Goal: Task Accomplishment & Management: Use online tool/utility

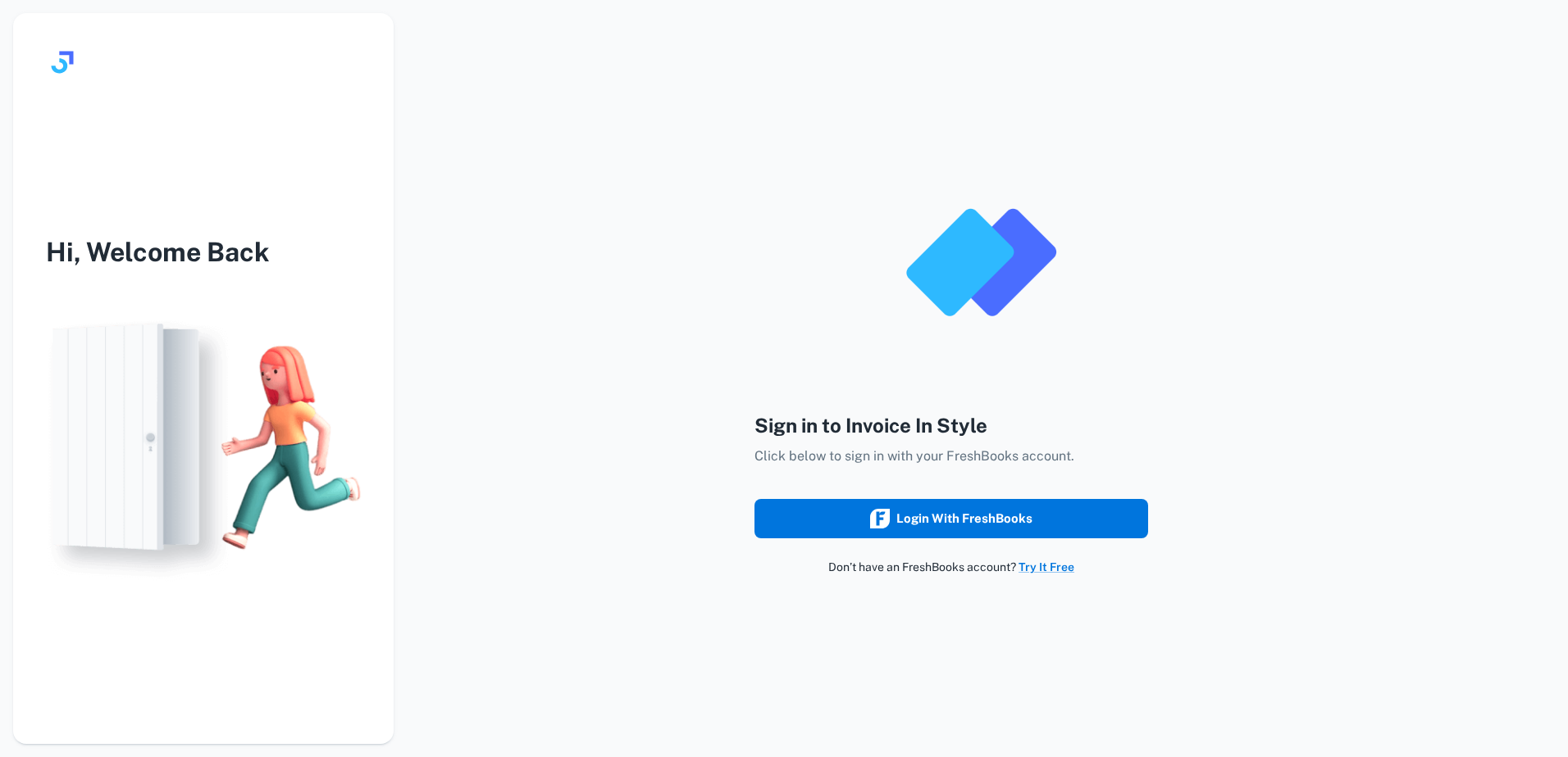
click at [817, 504] on button "Login with FreshBooks" at bounding box center [951, 518] width 394 height 39
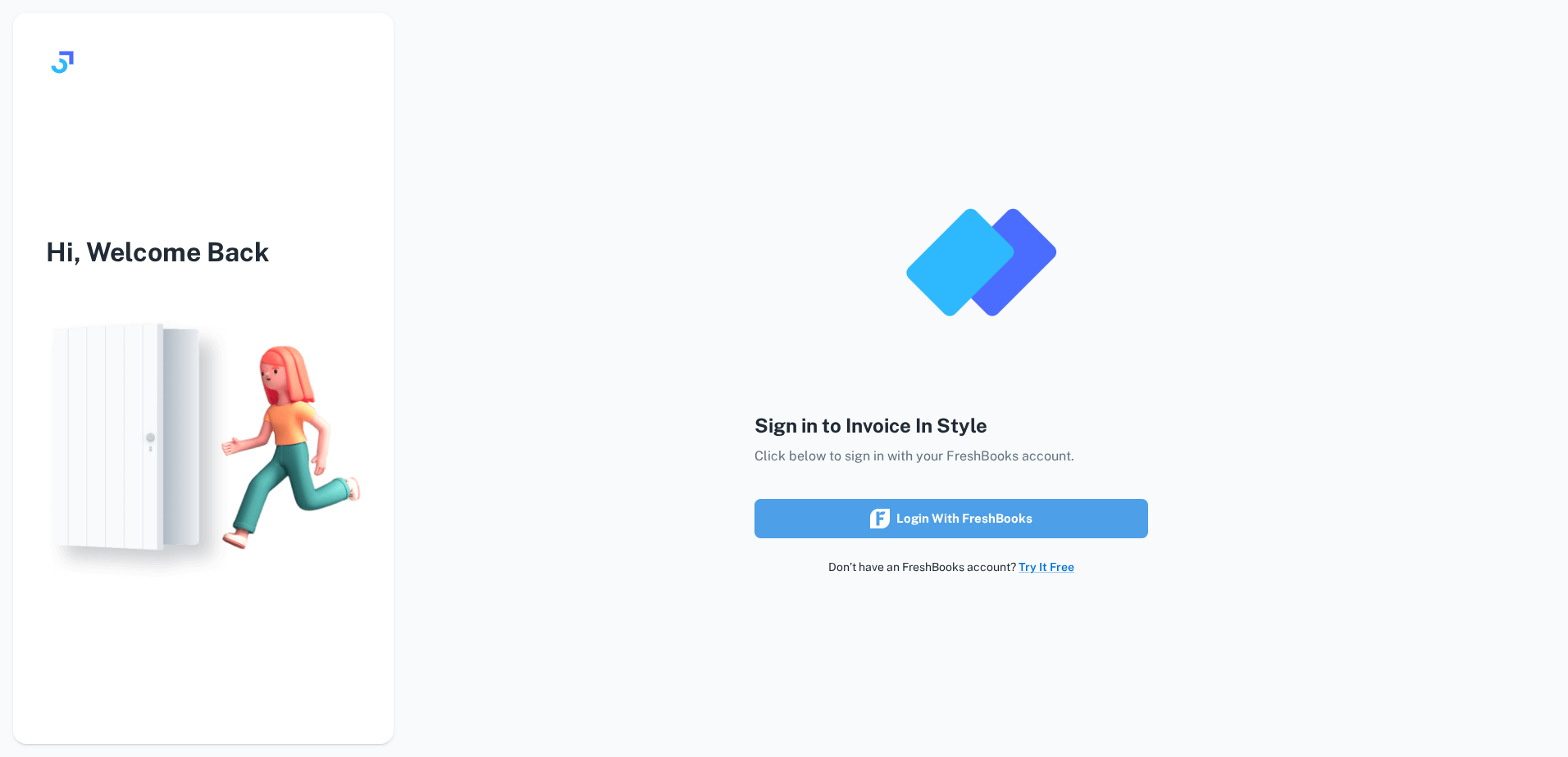
click at [968, 518] on div "Login with FreshBooks" at bounding box center [952, 518] width 163 height 21
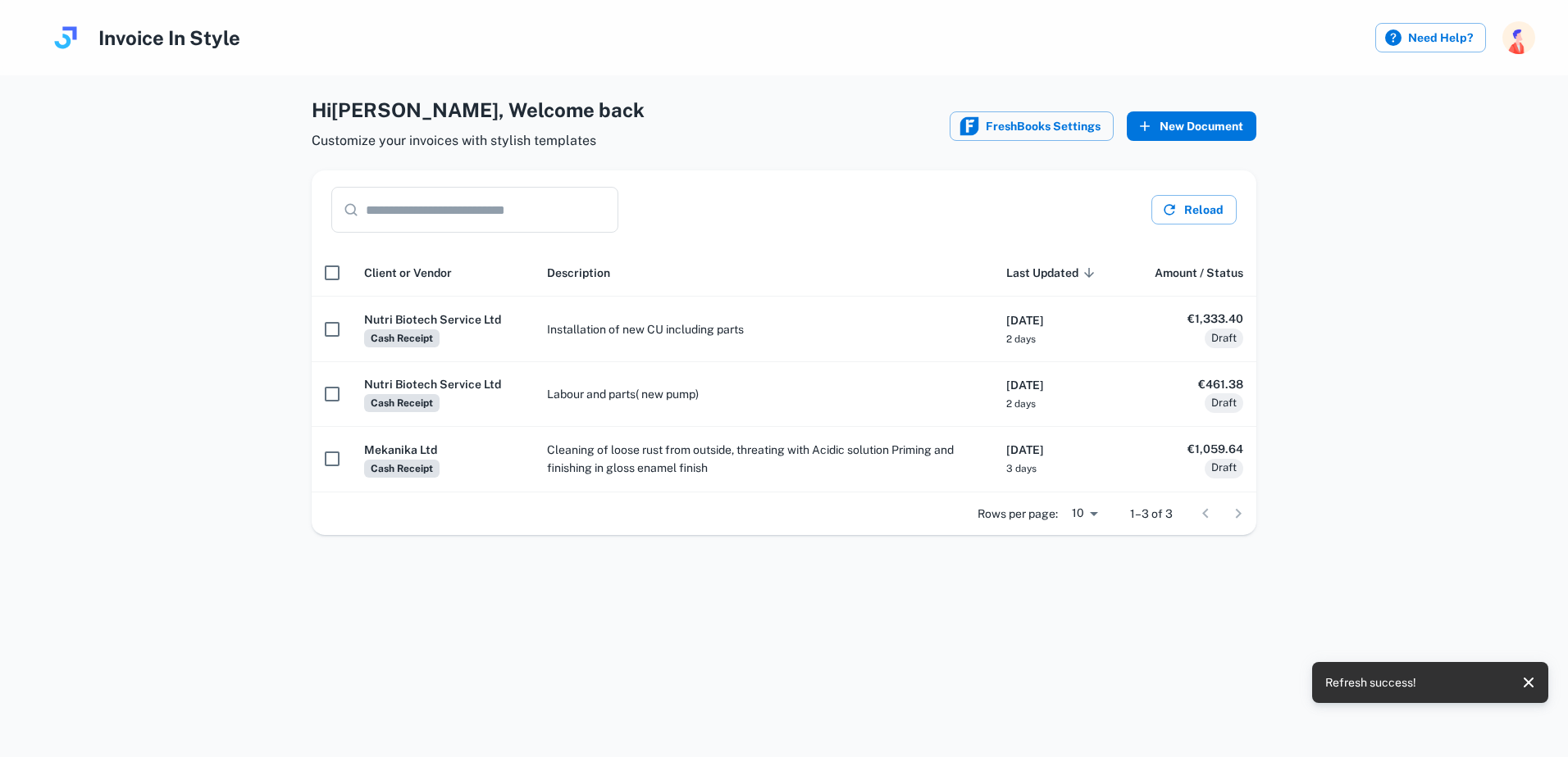
click at [1211, 136] on button "New Document" at bounding box center [1191, 126] width 129 height 29
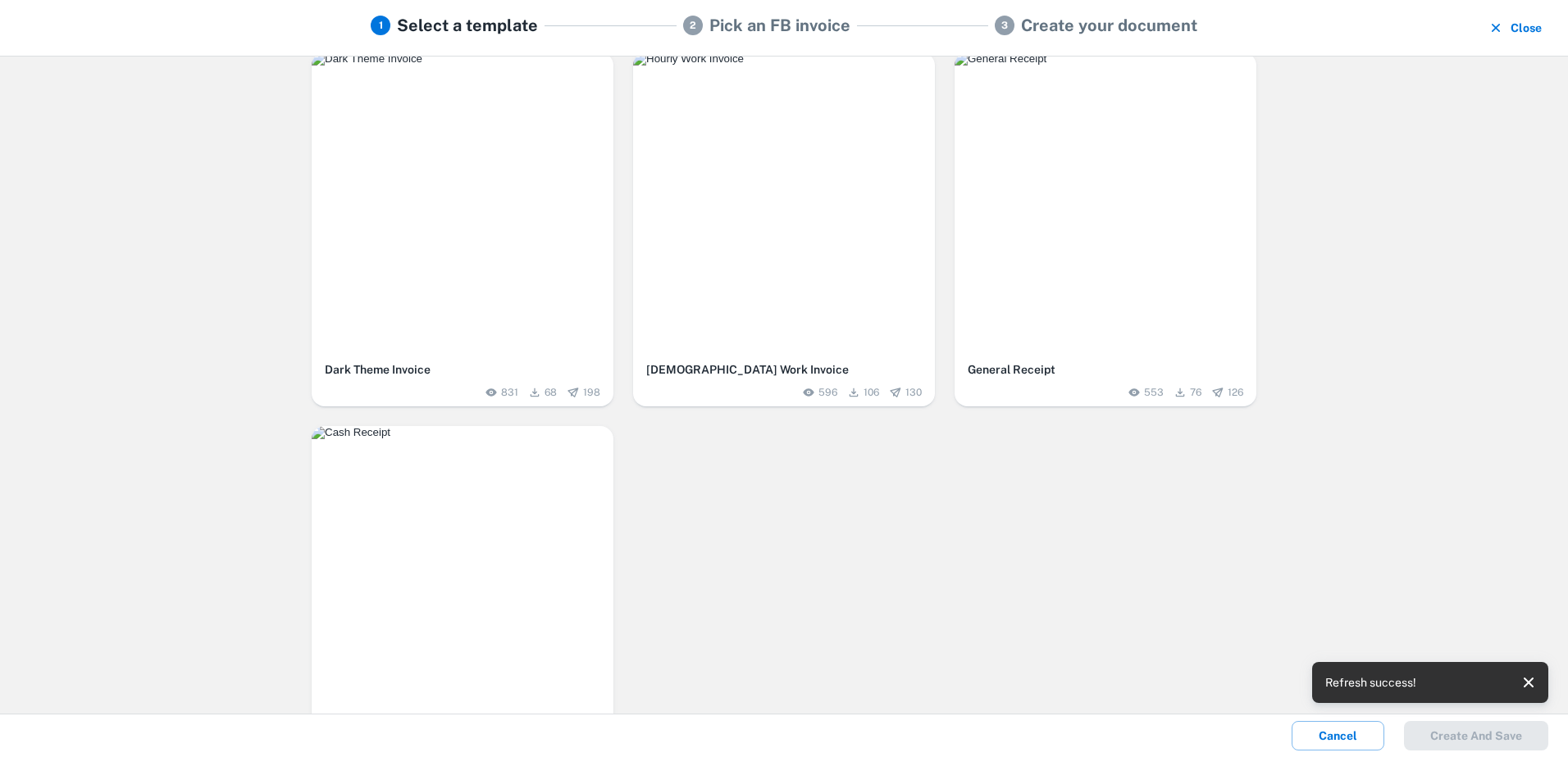
scroll to position [470, 0]
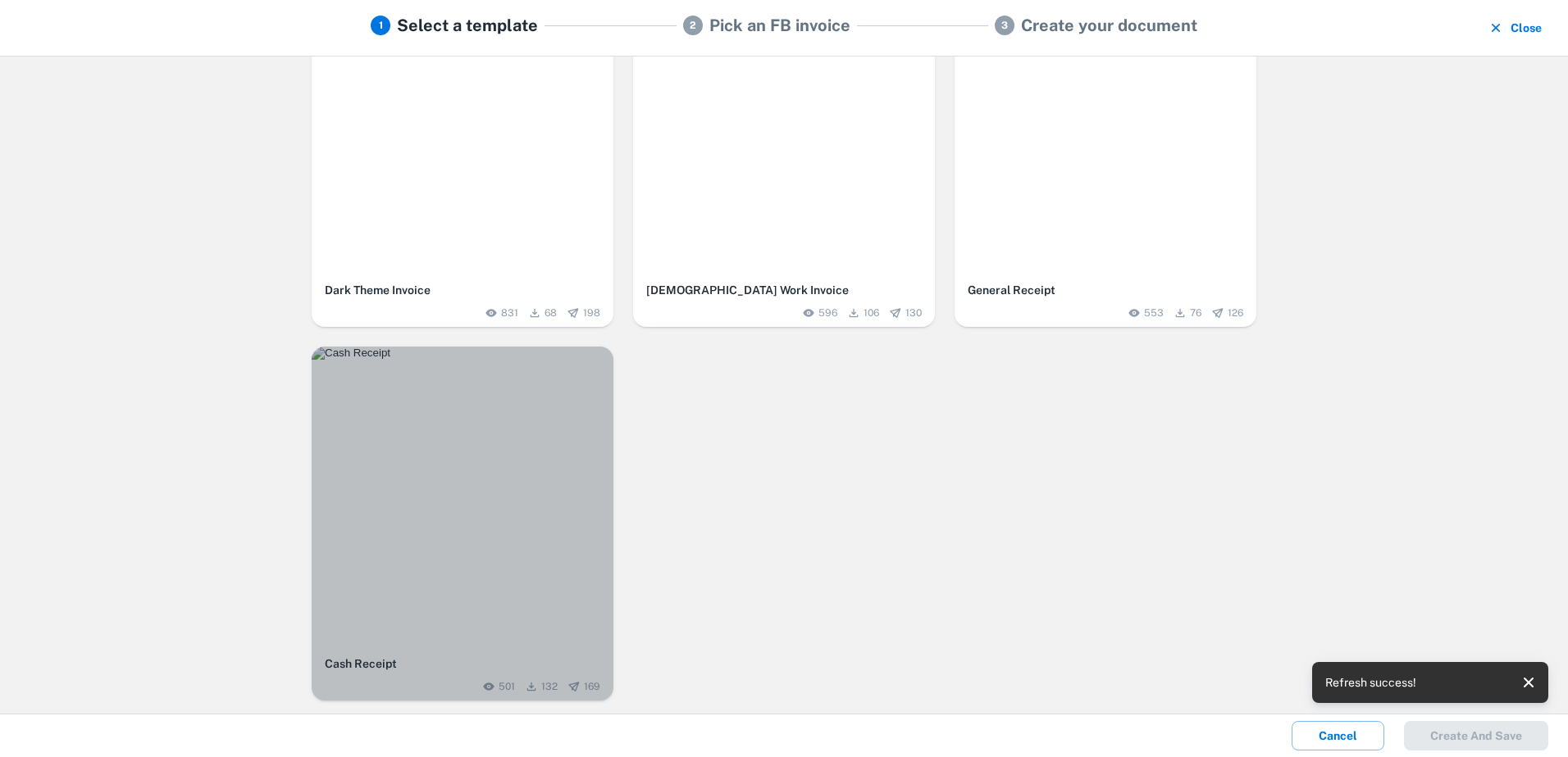
click at [461, 360] on img "button" at bounding box center [462, 352] width 302 height 13
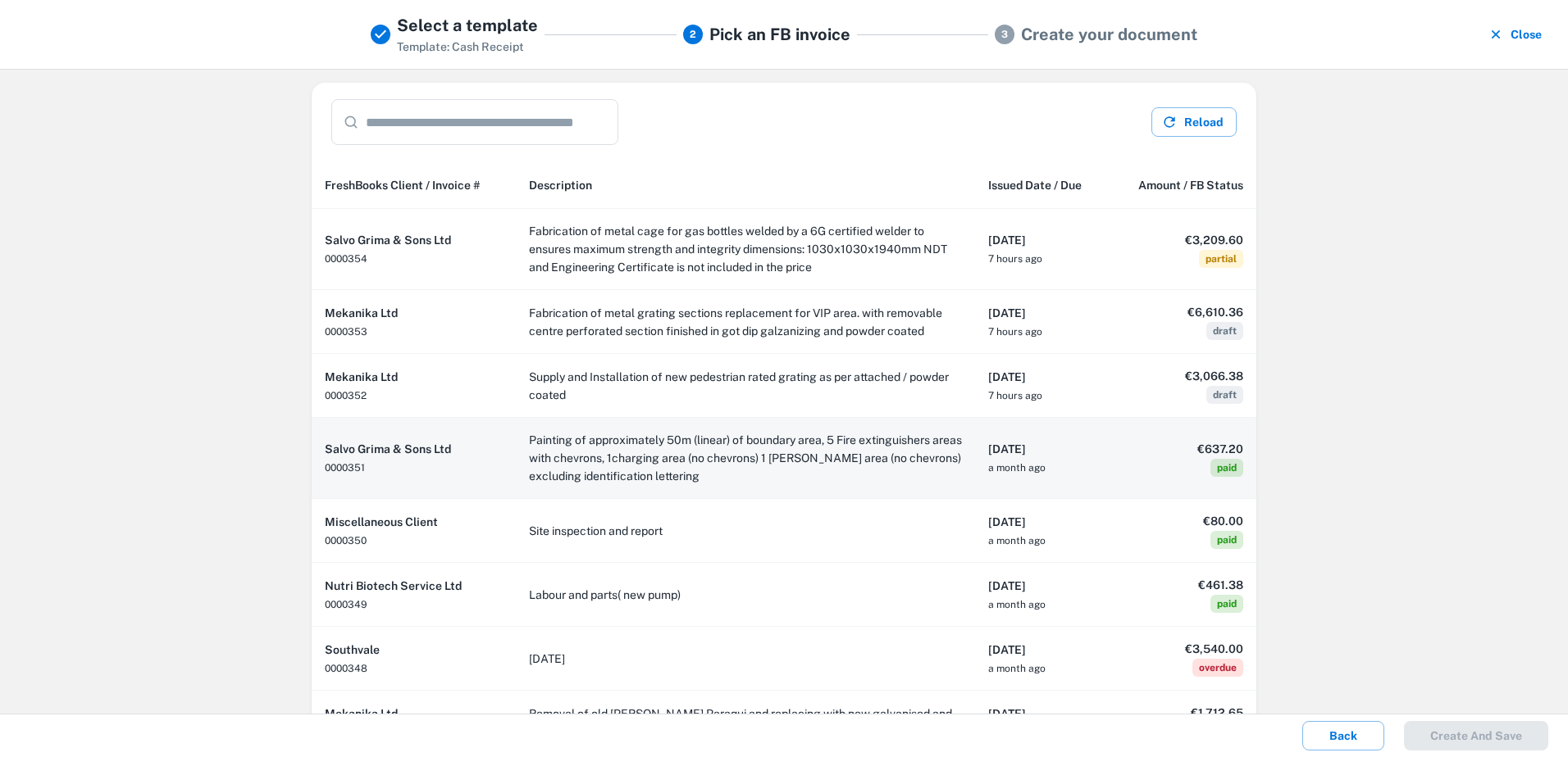
click at [428, 471] on th "Salvo Grima & Sons Ltd 0000351" at bounding box center [413, 458] width 205 height 81
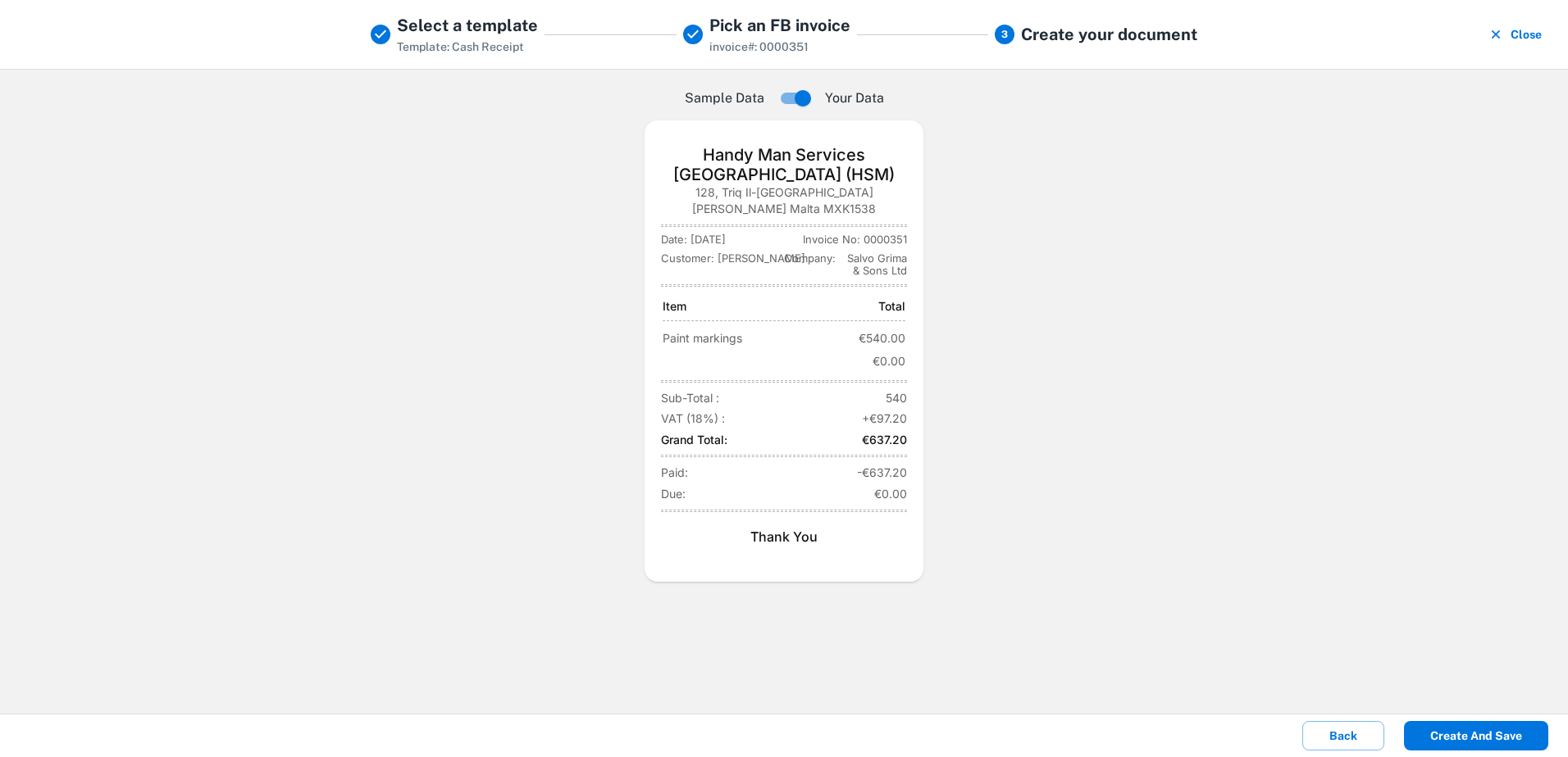
click at [1428, 733] on button "Create and save" at bounding box center [1476, 736] width 145 height 29
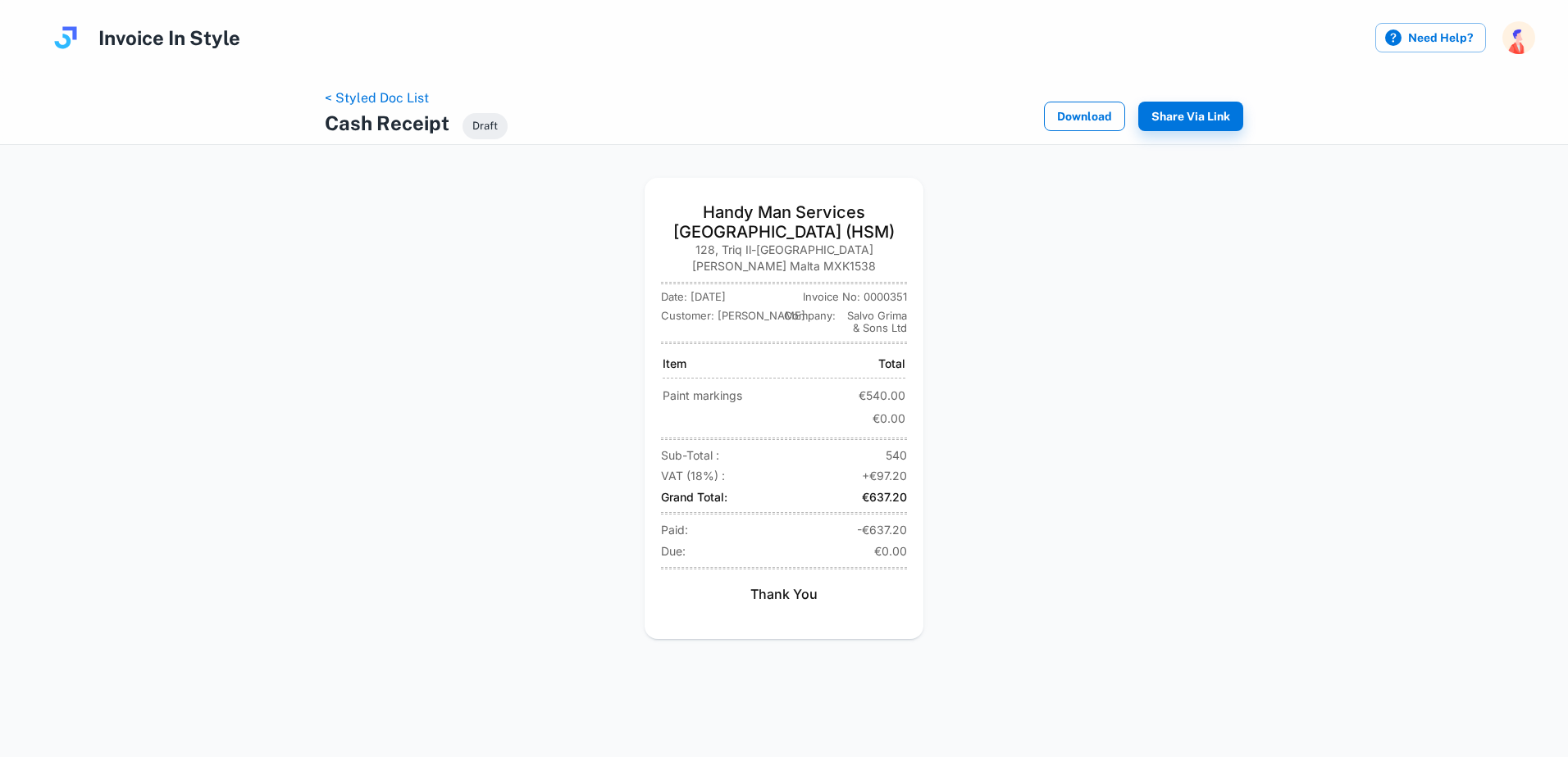
click at [1084, 124] on button "Download" at bounding box center [1084, 116] width 81 height 29
